Goal: Check status: Check status

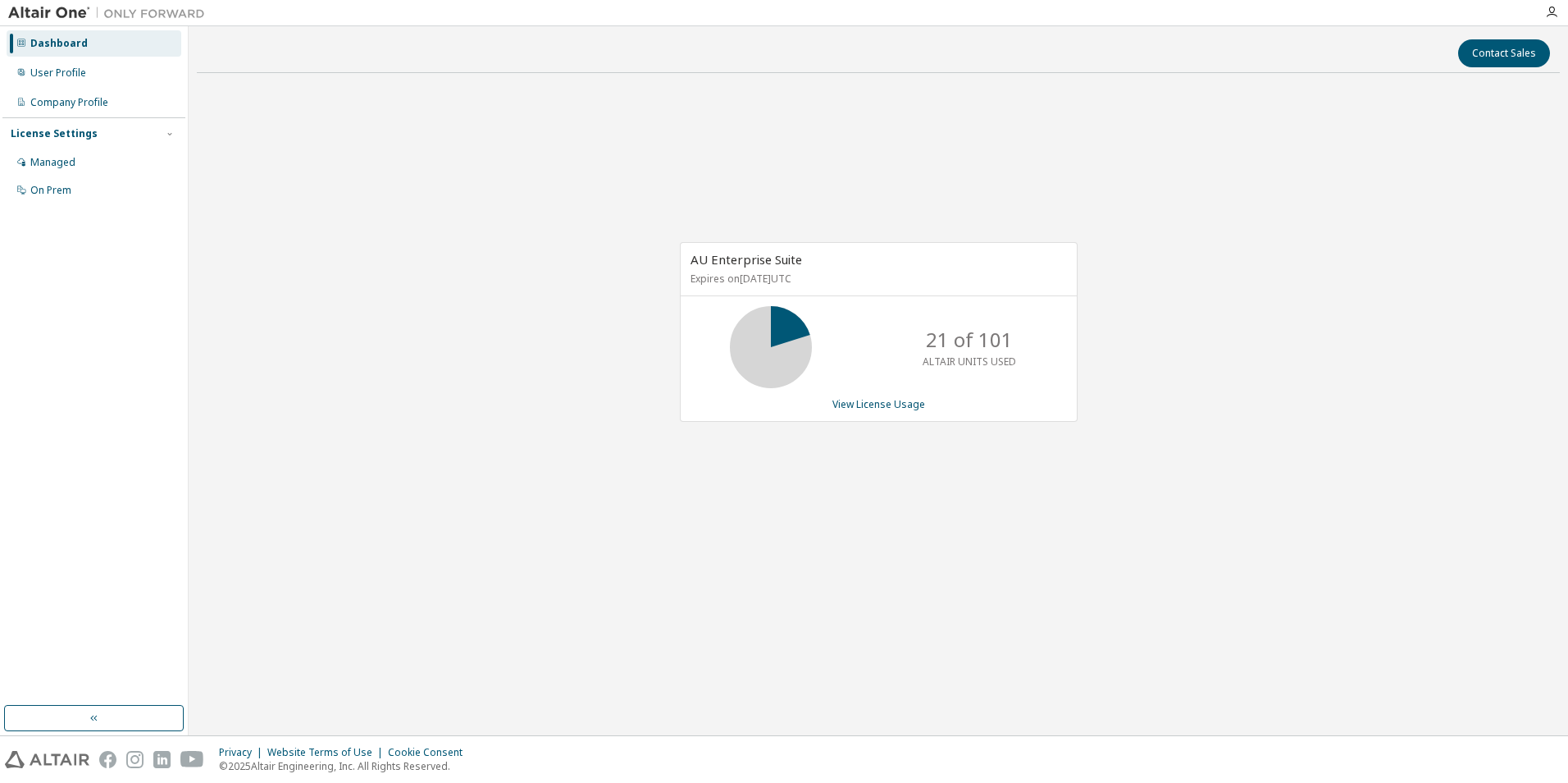
click at [1121, 193] on div "AU Enterprise Suite Expires on [DATE] UTC 21 of 101 ALTAIR UNITS USED View Lice…" at bounding box center [878, 340] width 1363 height 509
